Goal: Find specific page/section: Find specific page/section

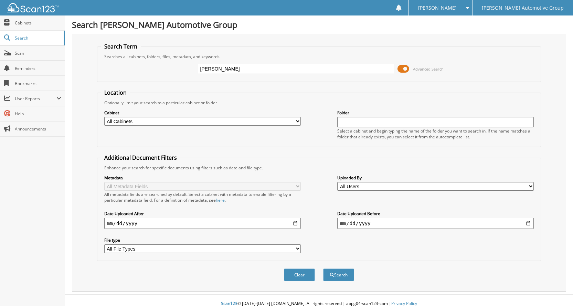
type input "[PERSON_NAME]"
click at [323, 268] on button "Search" at bounding box center [338, 274] width 31 height 13
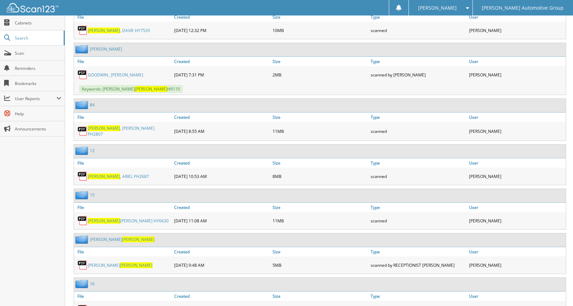
scroll to position [963, 0]
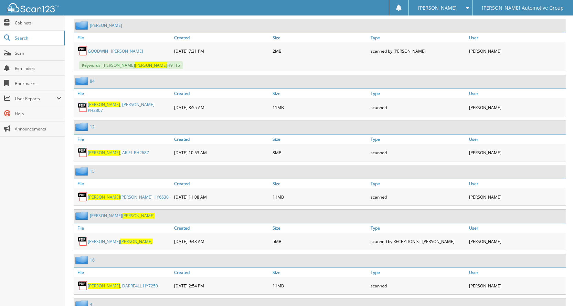
click at [122, 194] on link "[PERSON_NAME] HY6630" at bounding box center [128, 197] width 81 height 6
